Goal: Find specific page/section: Find specific page/section

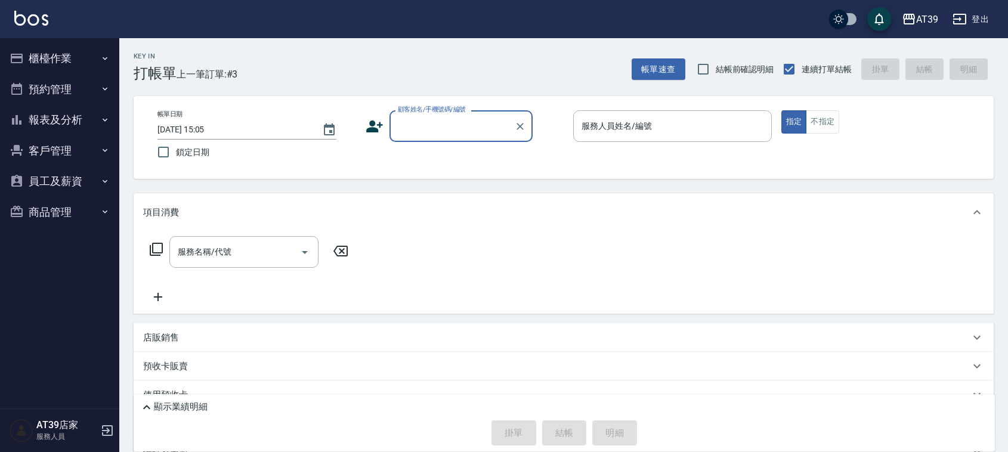
click at [67, 117] on button "報表及分析" at bounding box center [60, 119] width 110 height 31
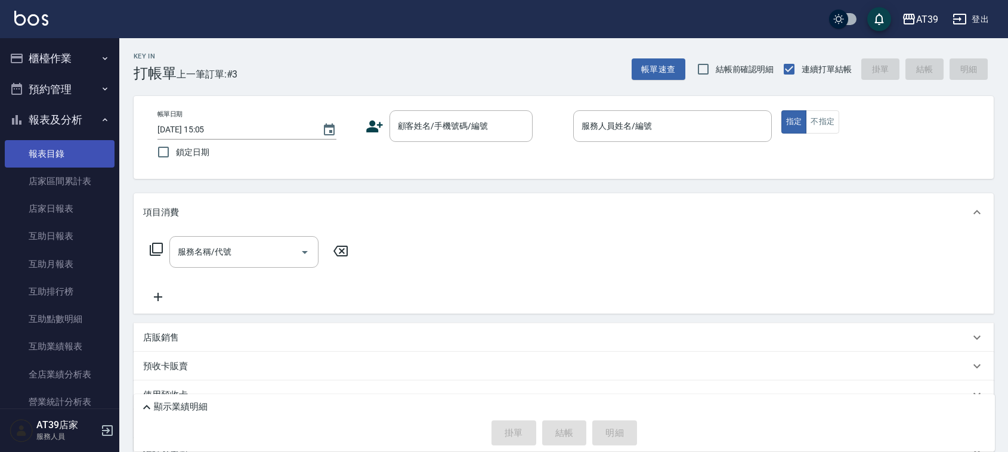
drag, startPoint x: 112, startPoint y: 90, endPoint x: 105, endPoint y: 144, distance: 54.7
click at [105, 144] on nav "櫃檯作業 打帳單 帳單列表 現金收支登錄 每日結帳 排班表 現場電腦打卡 預約管理 預約管理 單日預約紀錄 單週預約紀錄 報表及分析 報表目錄 店家區間累計表…" at bounding box center [59, 223] width 119 height 370
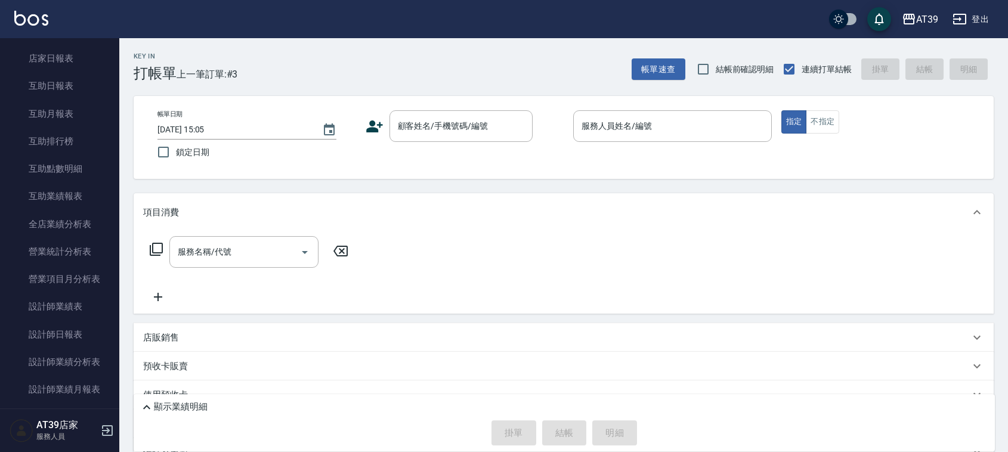
scroll to position [230, 0]
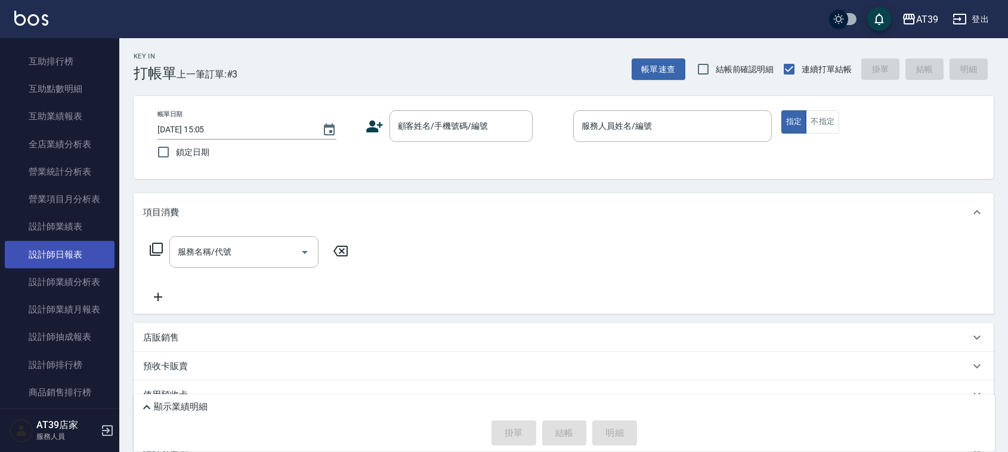
click at [60, 256] on link "設計師日報表" at bounding box center [60, 254] width 110 height 27
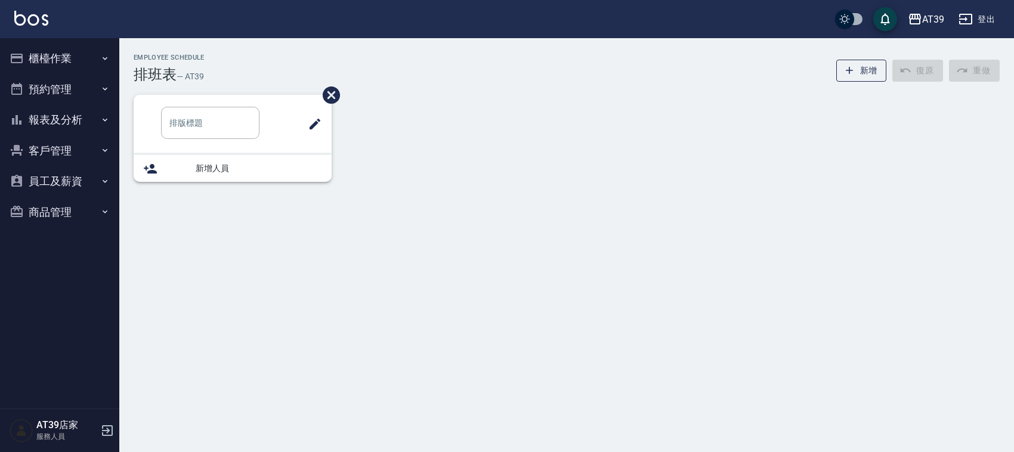
type input "洗髮"
